Goal: Check status

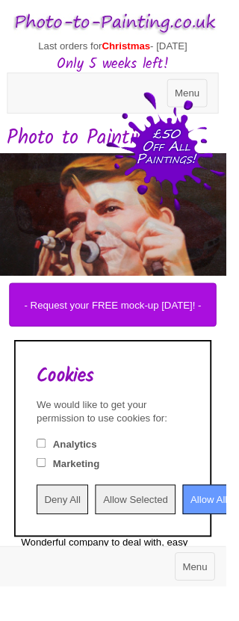
click at [238, 545] on input "Allow All" at bounding box center [221, 529] width 55 height 31
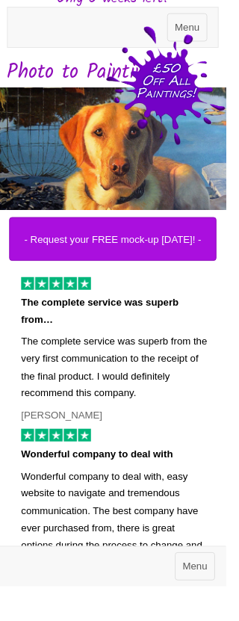
scroll to position [70, 0]
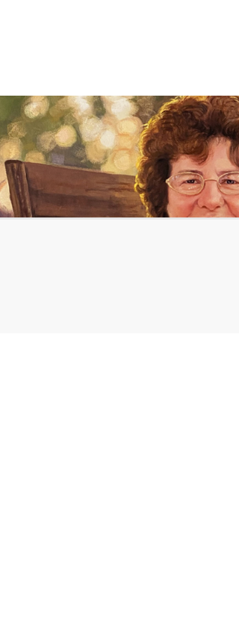
scroll to position [0, 4]
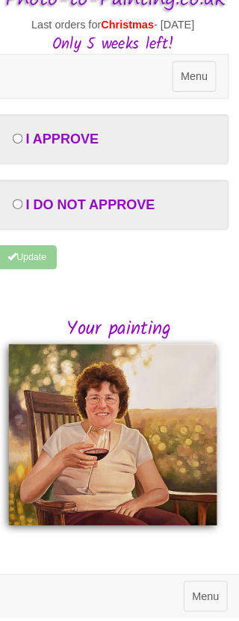
scroll to position [2, 3]
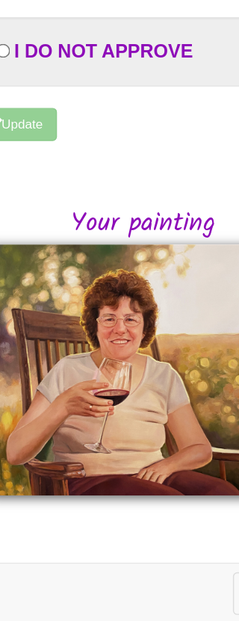
click at [101, 356] on img at bounding box center [117, 444] width 202 height 176
click at [86, 356] on img at bounding box center [117, 444] width 202 height 176
click at [93, 356] on img at bounding box center [117, 444] width 202 height 176
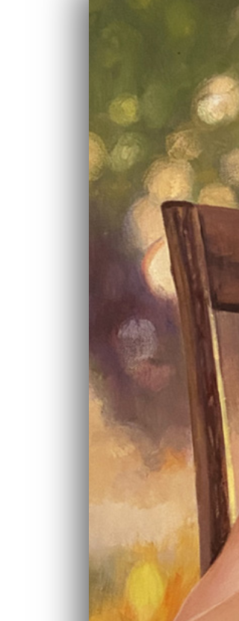
scroll to position [2, 0]
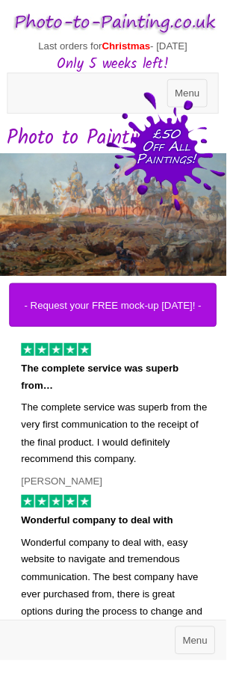
click at [180, 39] on img at bounding box center [119, 24] width 224 height 34
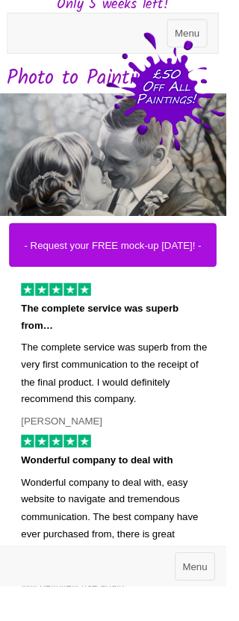
scroll to position [104, 0]
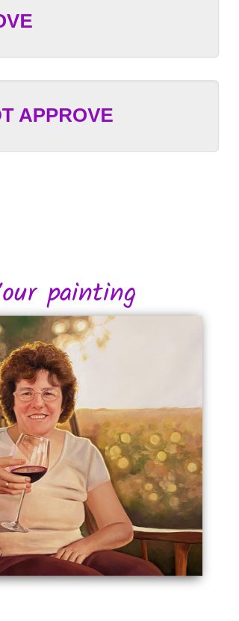
scroll to position [2, 4]
